Goal: Task Accomplishment & Management: Manage account settings

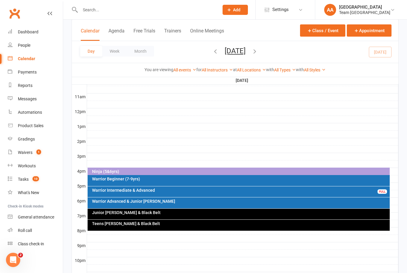
click at [89, 13] on input "text" at bounding box center [146, 10] width 136 height 8
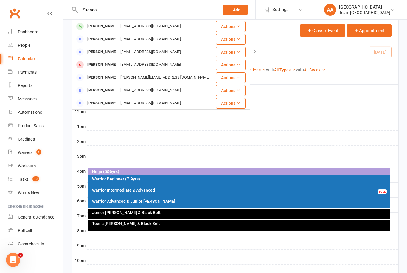
type input "Skanda"
click at [114, 29] on div "[PERSON_NAME]" at bounding box center [101, 26] width 33 height 9
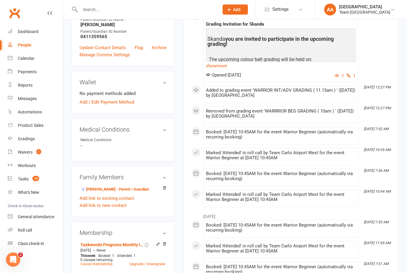
click at [96, 6] on input "text" at bounding box center [146, 10] width 136 height 8
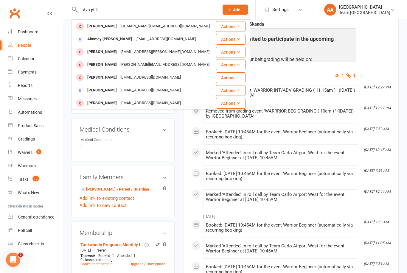
type input "Ava phil"
click at [106, 27] on div "[PERSON_NAME]" at bounding box center [101, 26] width 33 height 9
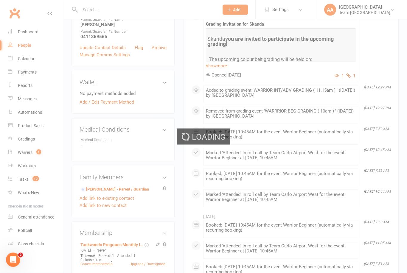
scroll to position [219, 0]
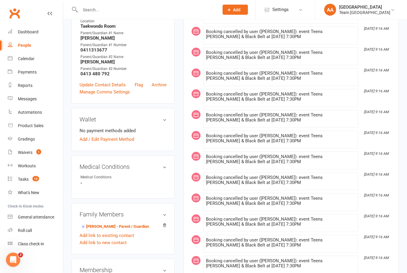
scroll to position [186, 0]
click at [127, 227] on link "[PERSON_NAME] - Parent / Guardian" at bounding box center [114, 227] width 68 height 6
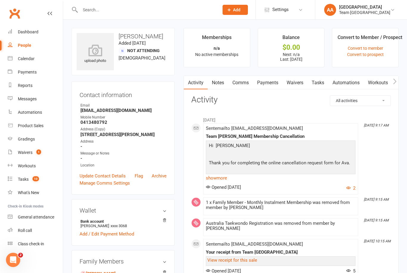
click at [272, 85] on link "Payments" at bounding box center [267, 83] width 29 height 14
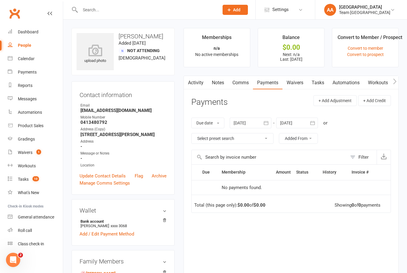
click at [201, 88] on link "Activity" at bounding box center [196, 83] width 24 height 14
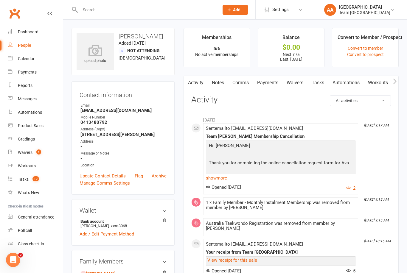
click at [245, 87] on link "Comms" at bounding box center [240, 83] width 25 height 14
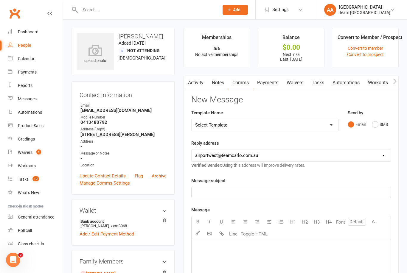
click at [332, 124] on select "Select Template [SMS] Direct Debit - AT Payment Reminder SMS [SMS] Direct Debit…" at bounding box center [264, 125] width 147 height 12
click at [36, 128] on div "Product Sales" at bounding box center [31, 125] width 26 height 5
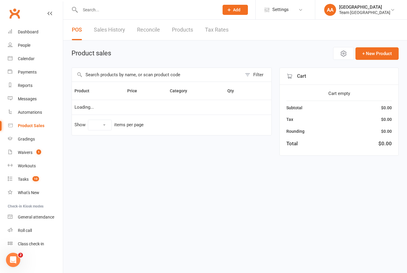
select select "10"
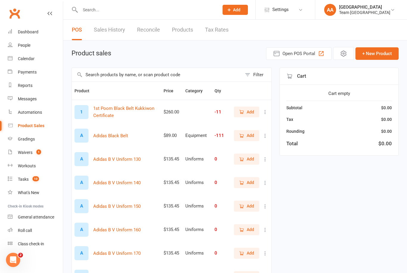
click at [24, 62] on link "Calendar" at bounding box center [35, 58] width 55 height 13
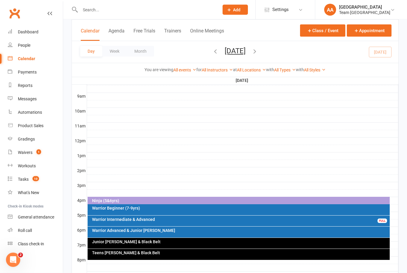
scroll to position [162, 0]
click at [152, 220] on div "Warrior Intermediate & Advanced" at bounding box center [240, 219] width 297 height 4
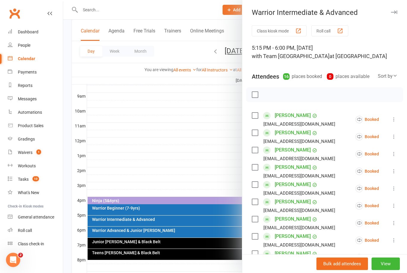
click at [390, 270] on button "View" at bounding box center [385, 264] width 28 height 13
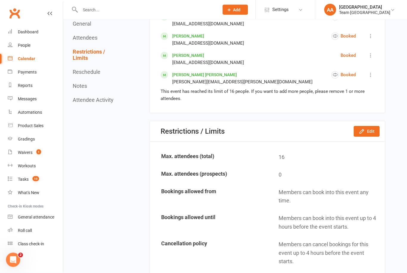
click at [366, 132] on button "Edit" at bounding box center [366, 131] width 26 height 11
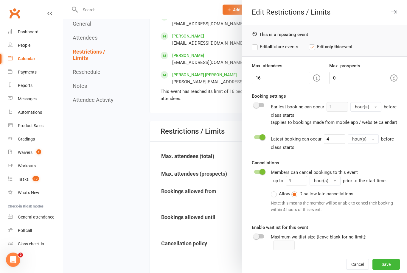
scroll to position [561, 0]
click at [277, 82] on input "16" at bounding box center [281, 78] width 58 height 13
type input "17"
click at [382, 270] on button "Save" at bounding box center [385, 264] width 27 height 11
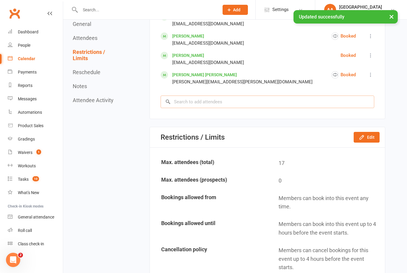
click at [194, 105] on input "search" at bounding box center [266, 102] width 213 height 13
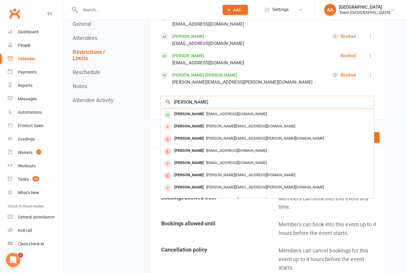
type input "[PERSON_NAME]"
click at [206, 116] on span "[EMAIL_ADDRESS][DOMAIN_NAME]" at bounding box center [236, 114] width 60 height 4
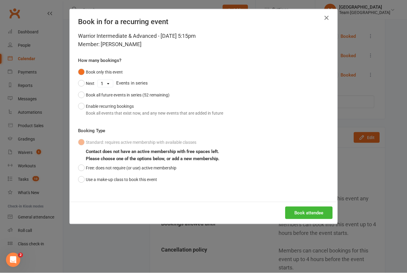
click at [82, 177] on button "Use a make-up class to book this event" at bounding box center [117, 179] width 79 height 11
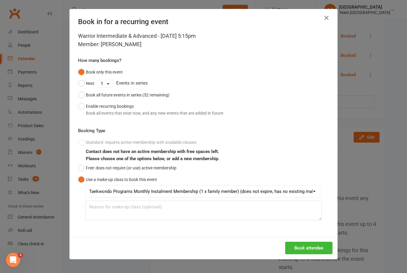
click at [308, 246] on button "Book attendee" at bounding box center [308, 248] width 47 height 13
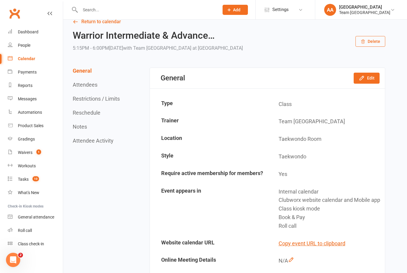
scroll to position [0, 0]
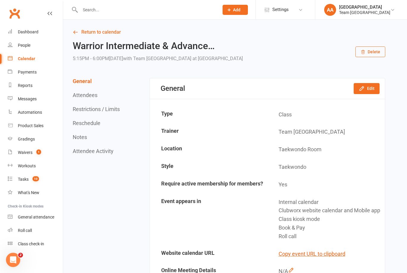
click at [29, 57] on div "Calendar" at bounding box center [26, 58] width 17 height 5
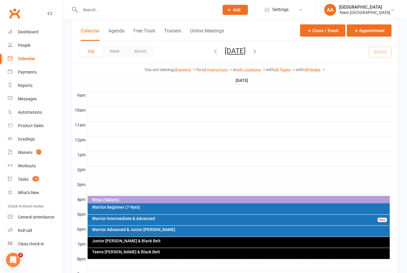
scroll to position [208, 0]
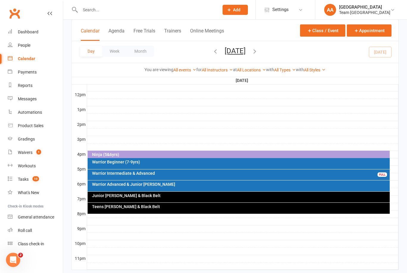
click at [173, 154] on div "Ninja (5&6yrs)" at bounding box center [240, 154] width 297 height 4
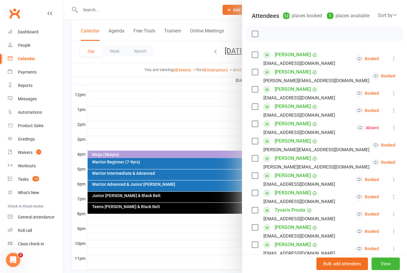
scroll to position [60, 0]
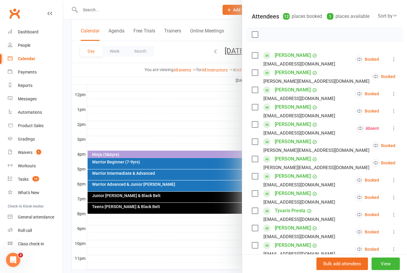
click at [285, 141] on link "Evie King" at bounding box center [293, 142] width 36 height 10
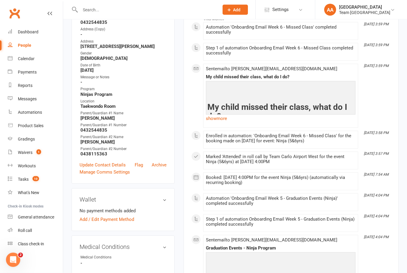
scroll to position [107, 0]
click at [32, 60] on div "Calendar" at bounding box center [26, 58] width 17 height 5
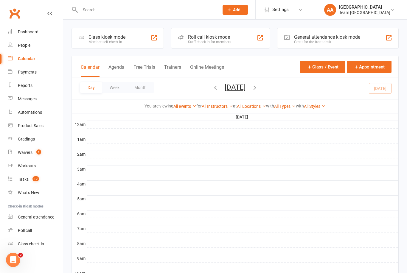
click at [245, 89] on button "[DATE]" at bounding box center [235, 87] width 21 height 8
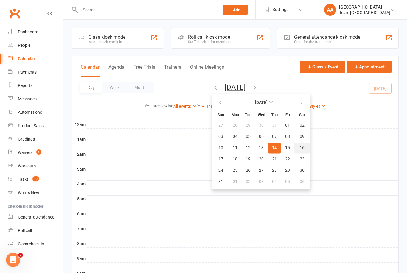
click at [300, 147] on span "16" at bounding box center [302, 148] width 5 height 5
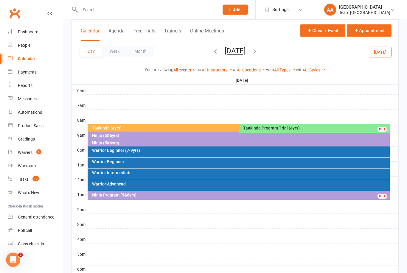
scroll to position [124, 0]
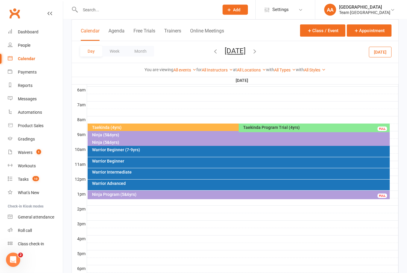
click at [138, 159] on div "Warrior Beginner" at bounding box center [240, 161] width 297 height 4
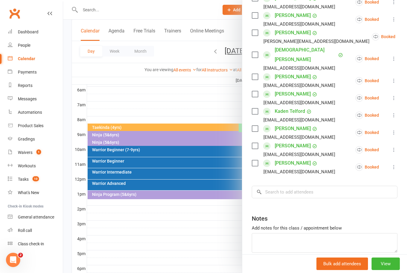
scroll to position [117, 0]
click at [271, 188] on input "search" at bounding box center [325, 192] width 146 height 13
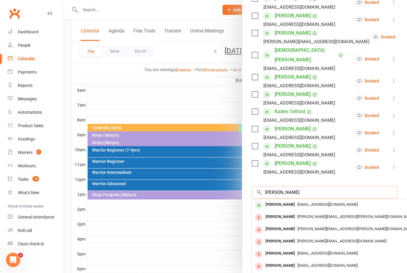
type input "Annabelle"
click at [294, 200] on div "Annabelle Lamantia" at bounding box center [280, 204] width 34 height 9
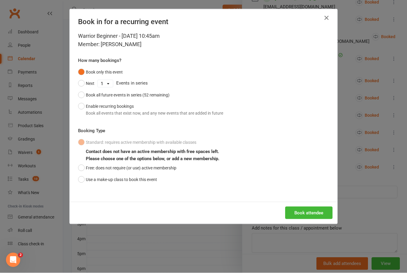
click at [80, 179] on button "Use a make-up class to book this event" at bounding box center [117, 179] width 79 height 11
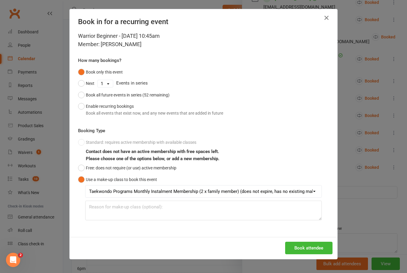
click at [317, 245] on button "Book attendee" at bounding box center [308, 248] width 47 height 13
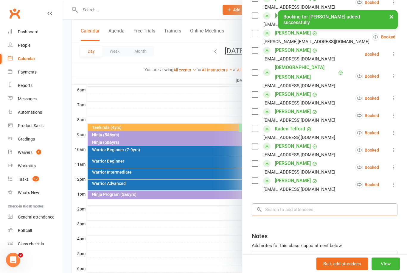
click at [279, 203] on input "search" at bounding box center [325, 209] width 146 height 13
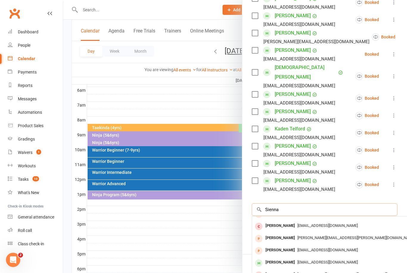
scroll to position [33, 0]
type input "Sienna"
click at [297, 260] on span "Tinabee80s@hotmail.com" at bounding box center [327, 262] width 60 height 4
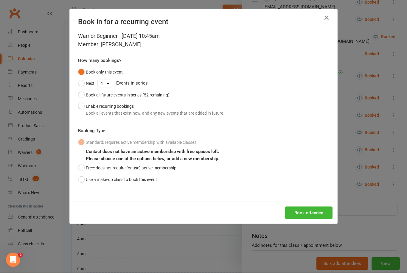
click at [84, 181] on button "Use a make-up class to book this event" at bounding box center [117, 179] width 79 height 11
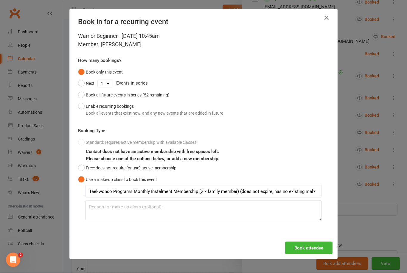
scroll to position [124, 0]
click at [303, 243] on button "Book attendee" at bounding box center [308, 248] width 47 height 13
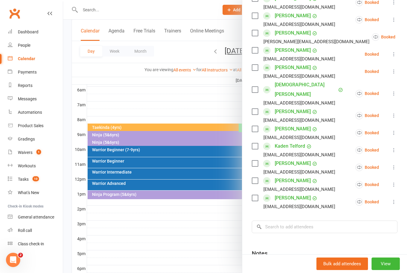
click at [200, 98] on div at bounding box center [235, 136] width 344 height 273
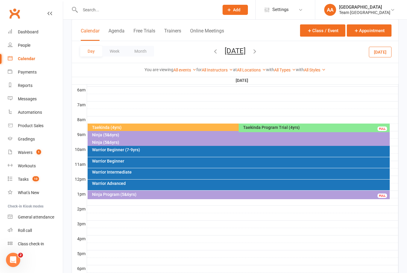
click at [225, 48] on button "Saturday, Aug 16, 2025" at bounding box center [235, 51] width 21 height 8
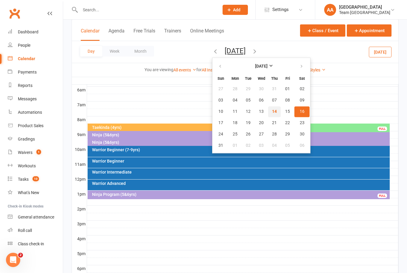
click at [268, 108] on button "14" at bounding box center [274, 111] width 13 height 11
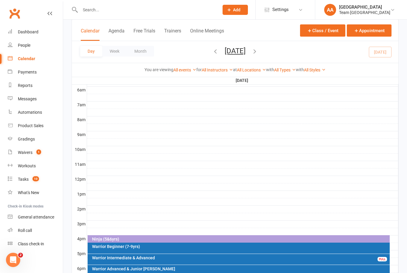
click at [34, 102] on link "Messages" at bounding box center [35, 98] width 55 height 13
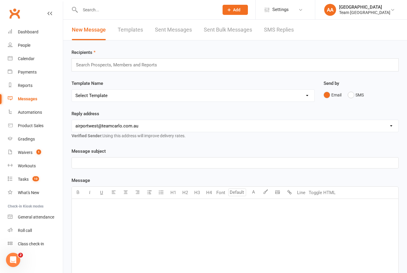
click at [355, 97] on button "SMS" at bounding box center [355, 94] width 16 height 11
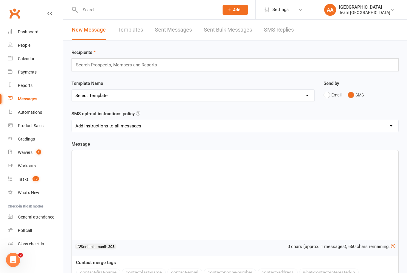
click at [120, 176] on div "﻿" at bounding box center [235, 194] width 326 height 89
